Goal: Task Accomplishment & Management: Use online tool/utility

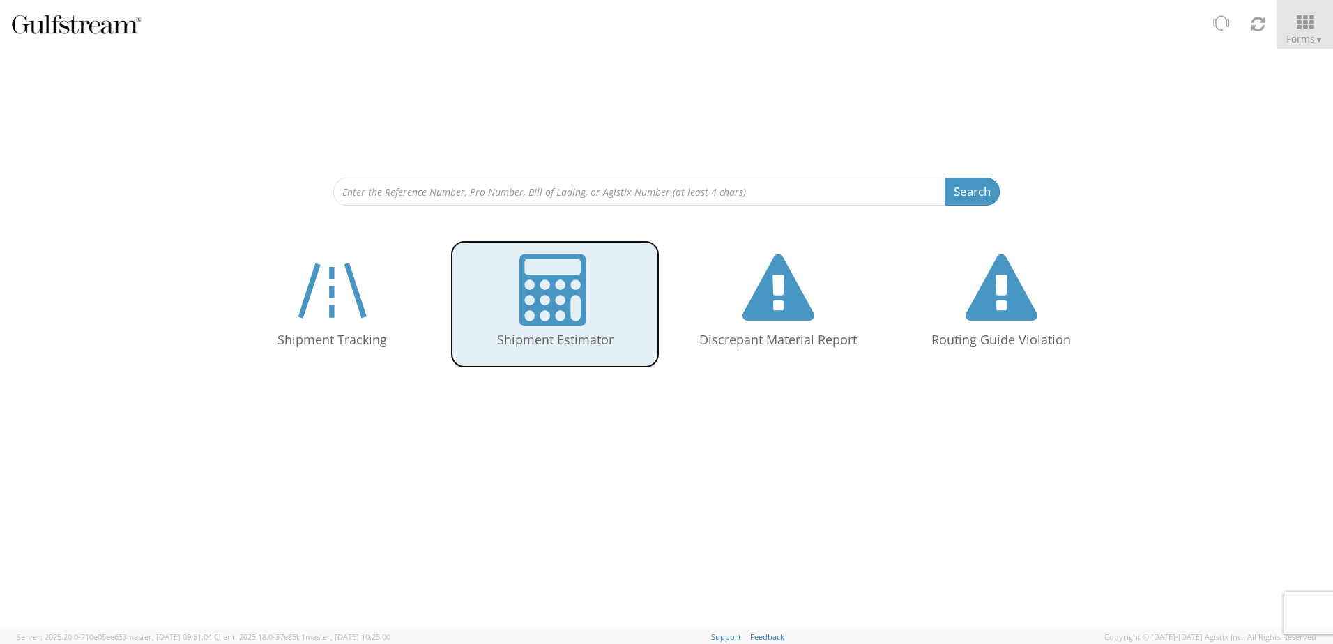
click at [558, 282] on icon at bounding box center [555, 290] width 72 height 72
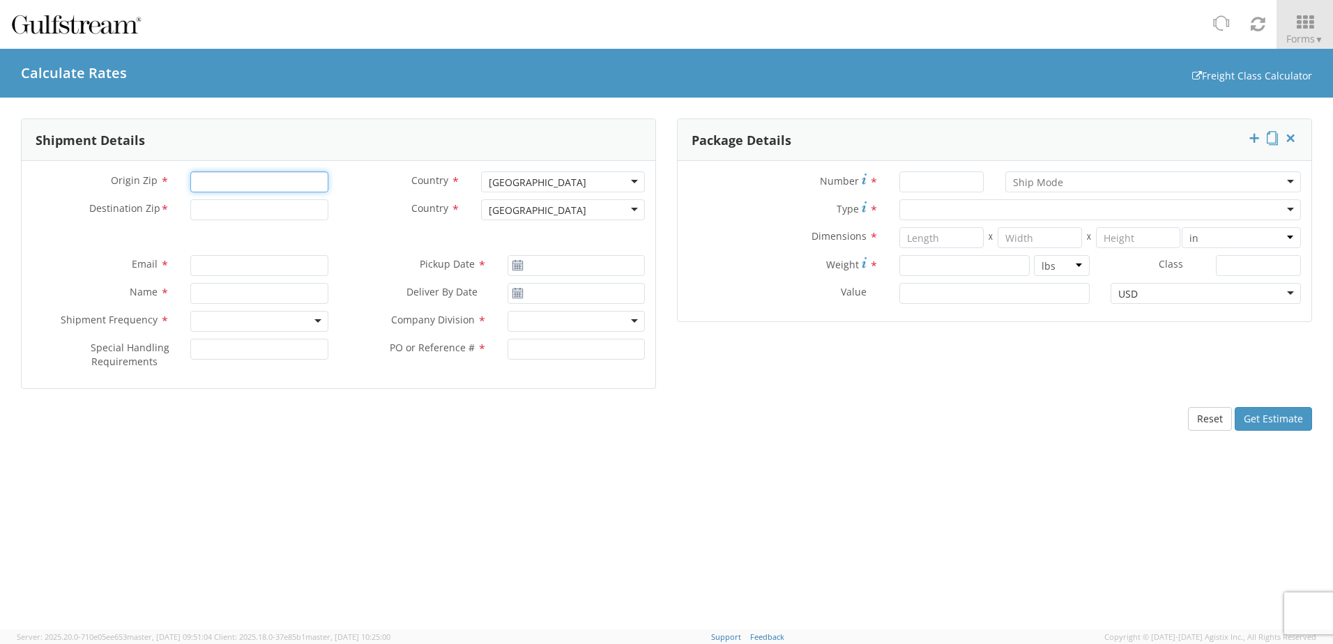
click at [236, 183] on input "Origin Zip *" at bounding box center [258, 181] width 137 height 21
type input "92231"
click at [235, 215] on input "Destination Zip *" at bounding box center [258, 209] width 137 height 21
type input "74117"
click at [943, 176] on input "Number *" at bounding box center [941, 181] width 84 height 21
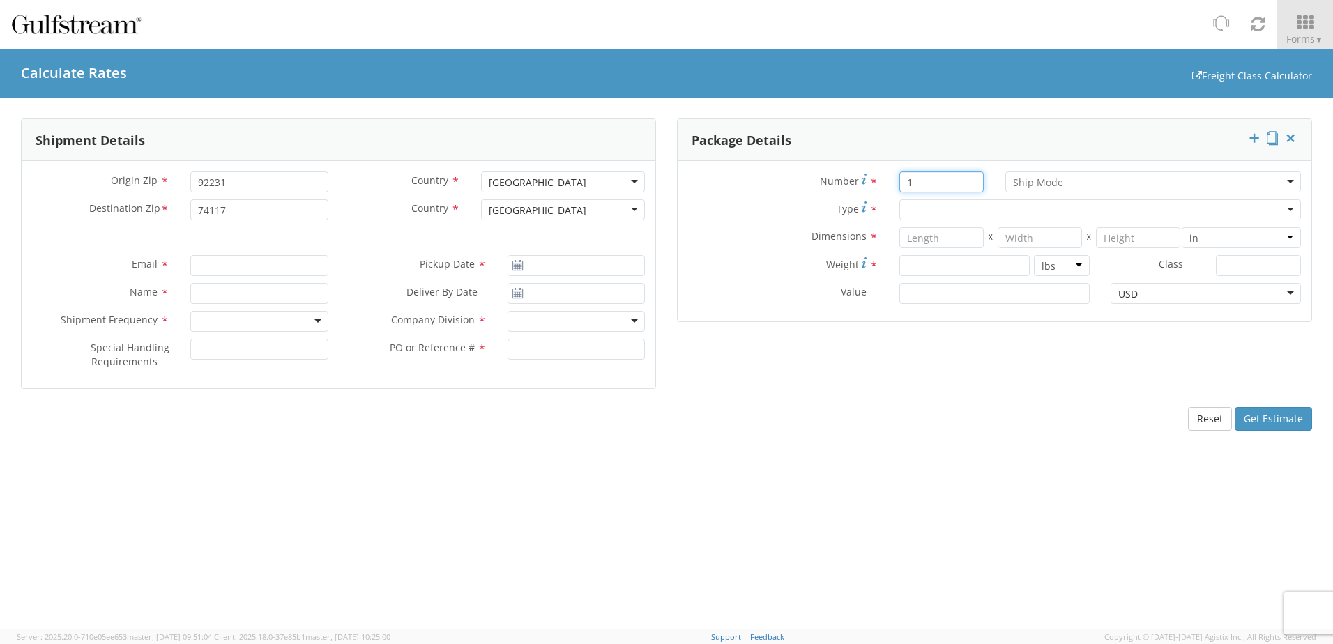
type input "1"
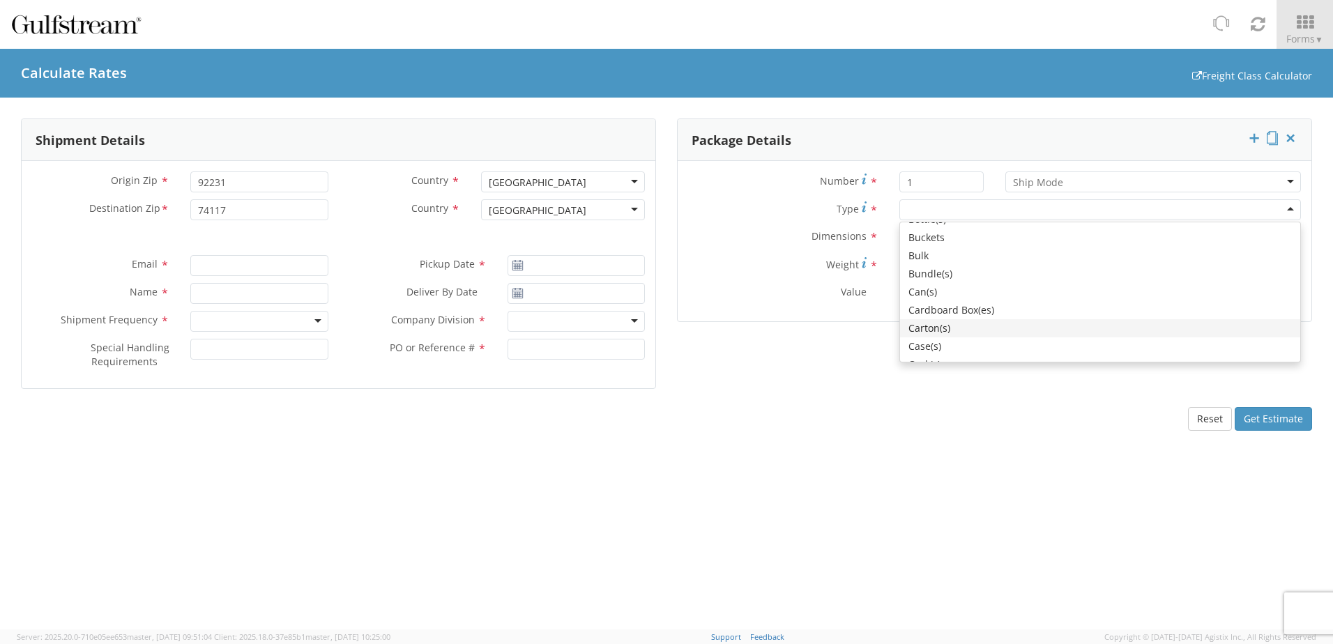
scroll to position [139, 0]
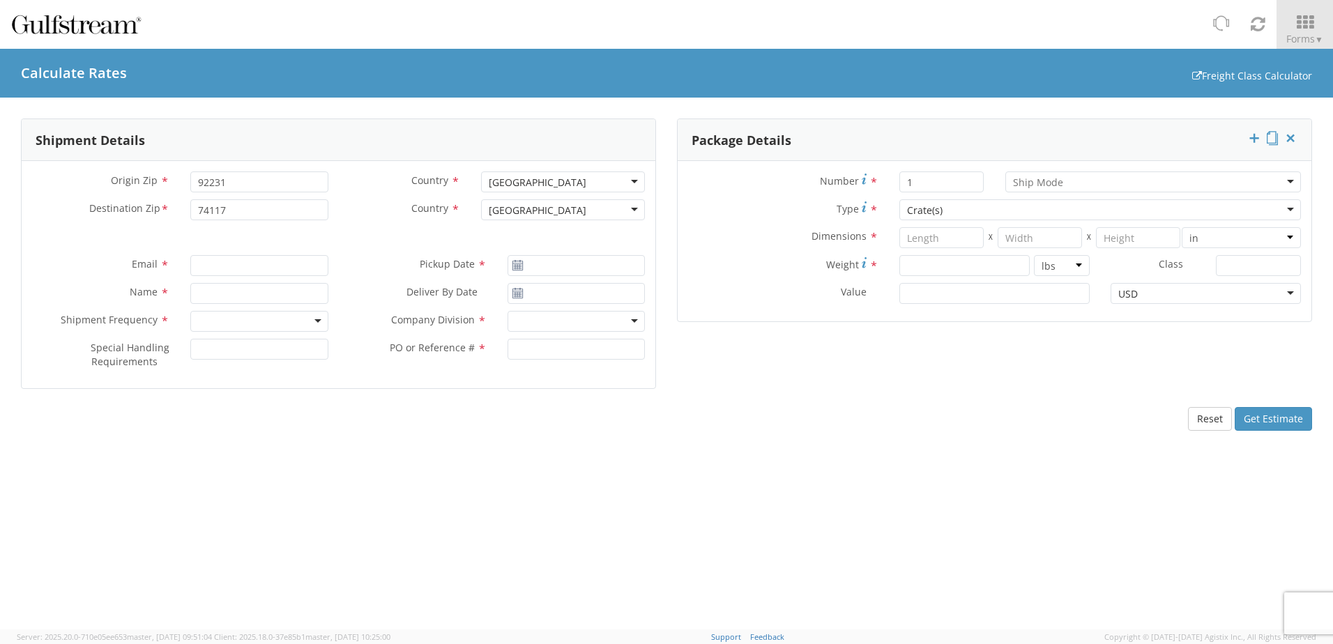
click at [1050, 182] on input "select-one" at bounding box center [1038, 183] width 51 height 14
click at [964, 241] on input "number" at bounding box center [941, 237] width 84 height 21
type input "102"
type input "54"
type input "9"
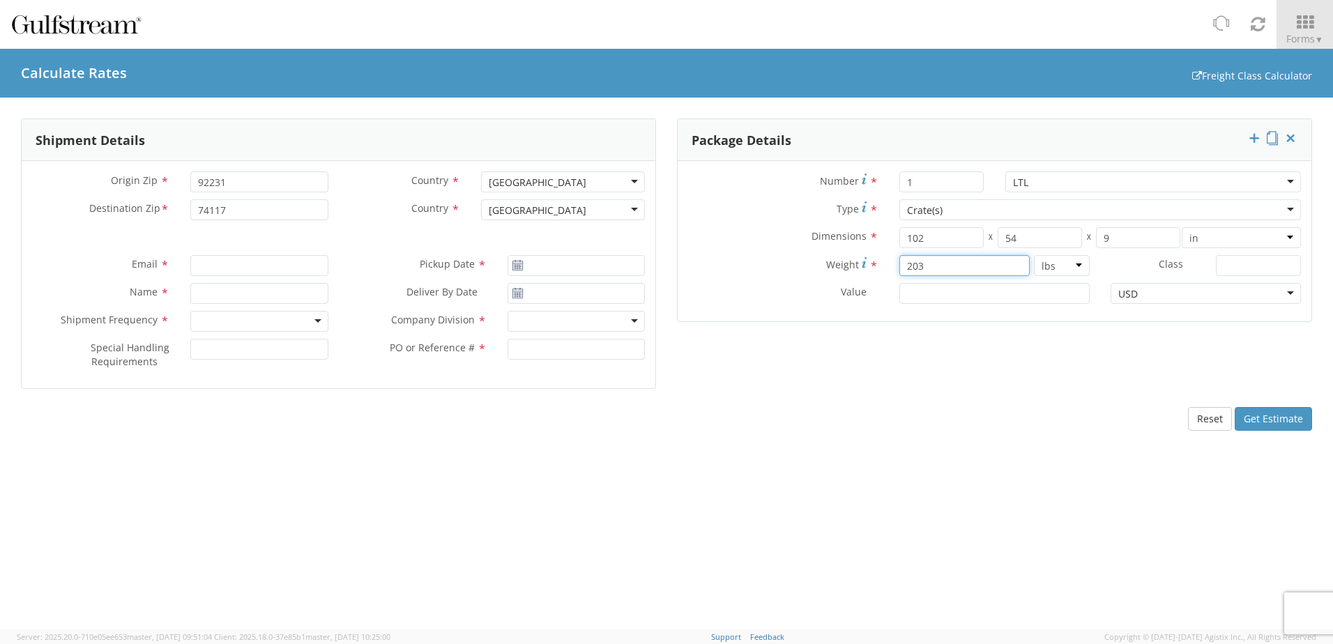
type input "203"
type input "150"
click at [222, 270] on input "Email *" at bounding box center [258, 265] width 137 height 21
type input "[PERSON_NAME][EMAIL_ADDRESS][PERSON_NAME][DOMAIN_NAME]"
type input "[PERSON_NAME]"
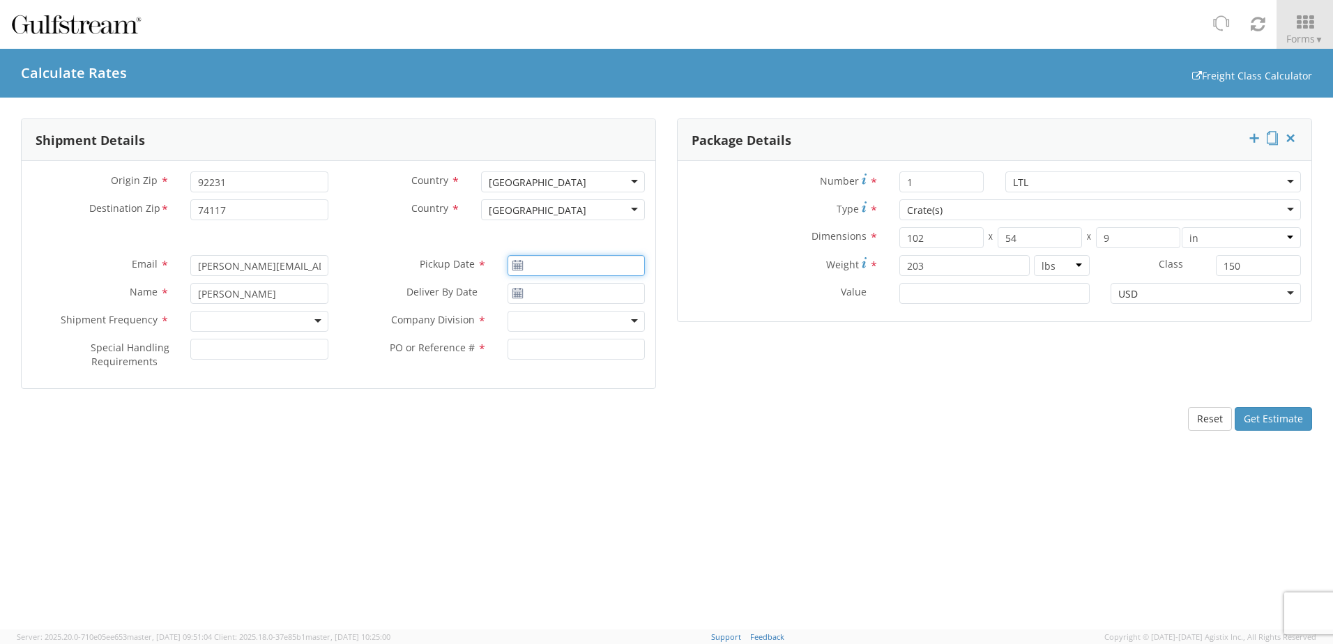
type input "[DATE]"
click at [533, 268] on input "[DATE]" at bounding box center [575, 265] width 137 height 21
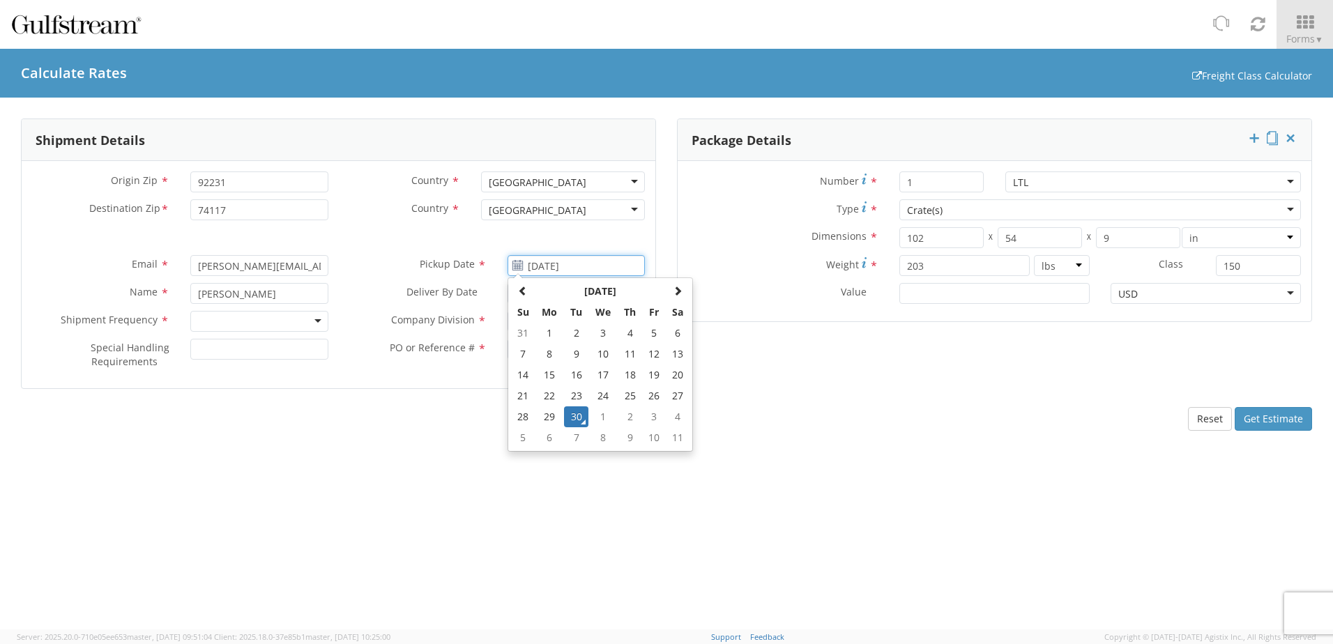
click at [575, 426] on td "30" at bounding box center [576, 416] width 24 height 21
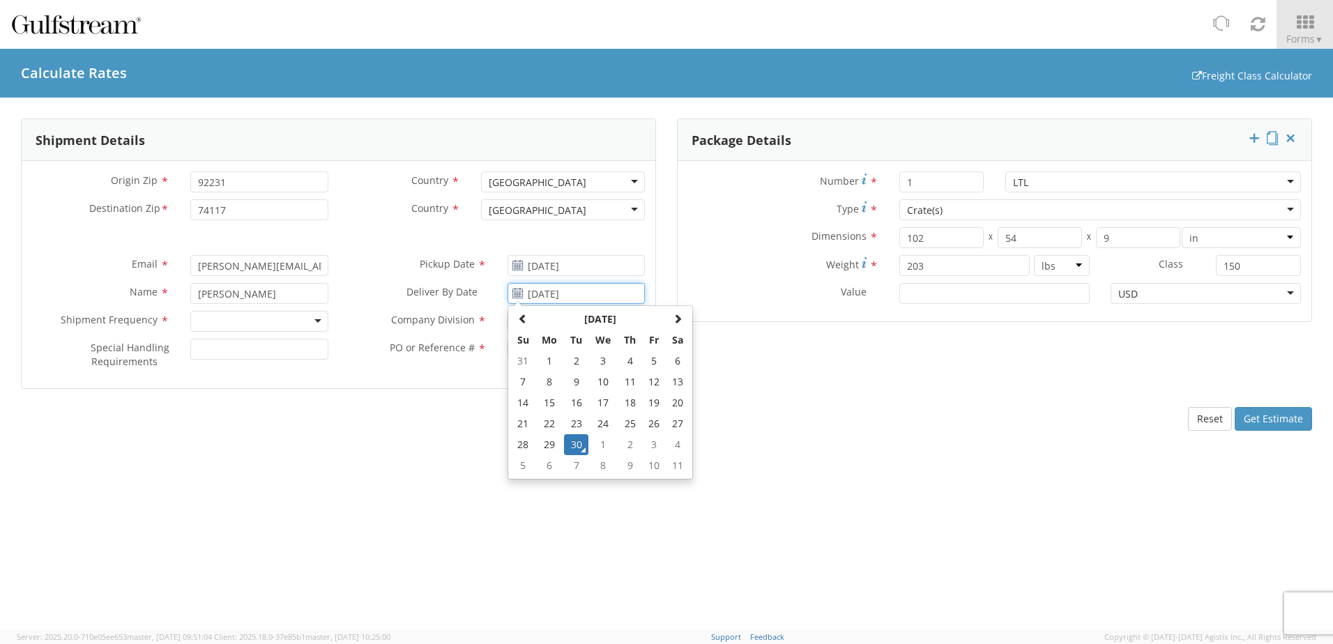
click at [551, 291] on input "[DATE]" at bounding box center [575, 293] width 137 height 21
click at [576, 466] on td "7" at bounding box center [576, 465] width 24 height 21
type input "[DATE]"
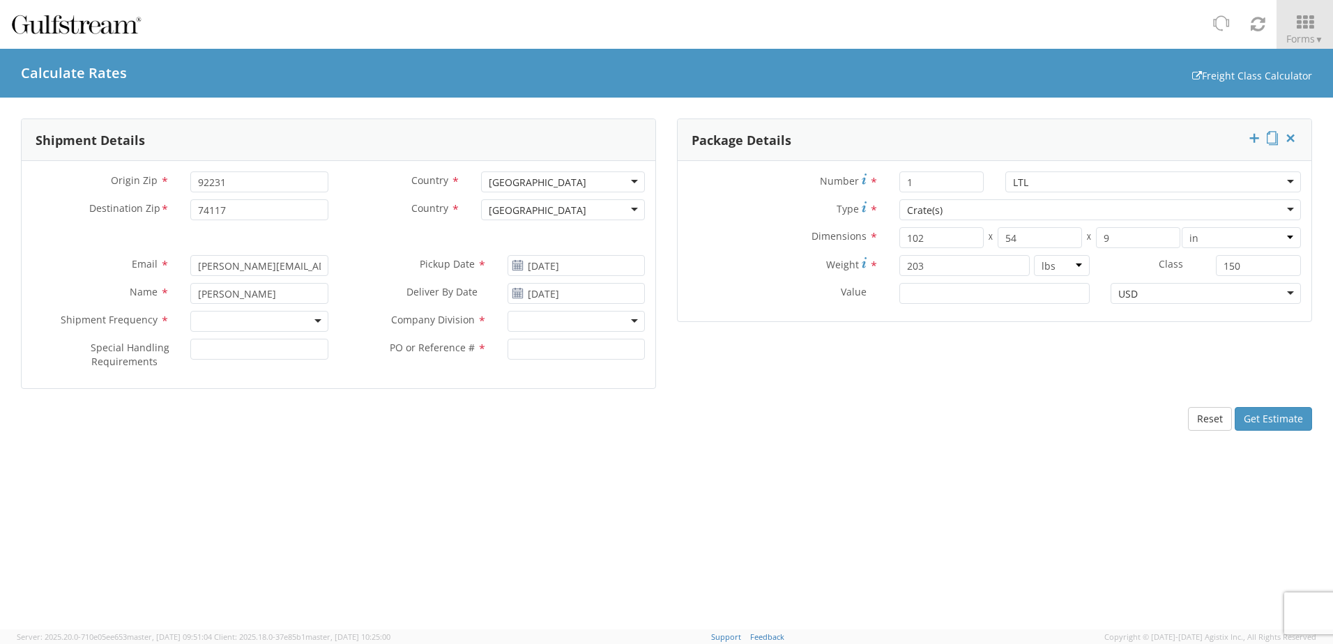
click at [284, 321] on div at bounding box center [258, 321] width 137 height 21
click at [569, 321] on div at bounding box center [575, 321] width 137 height 21
click at [557, 349] on input "PO or Reference # *" at bounding box center [575, 349] width 137 height 21
type input "123"
click at [1270, 417] on button "Get Estimate" at bounding box center [1272, 419] width 77 height 24
